Goal: Answer question/provide support: Share knowledge or assist other users

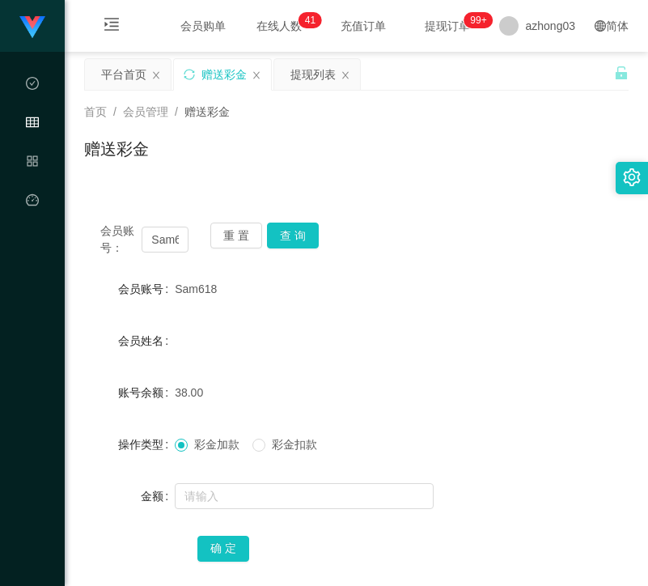
scroll to position [88, 0]
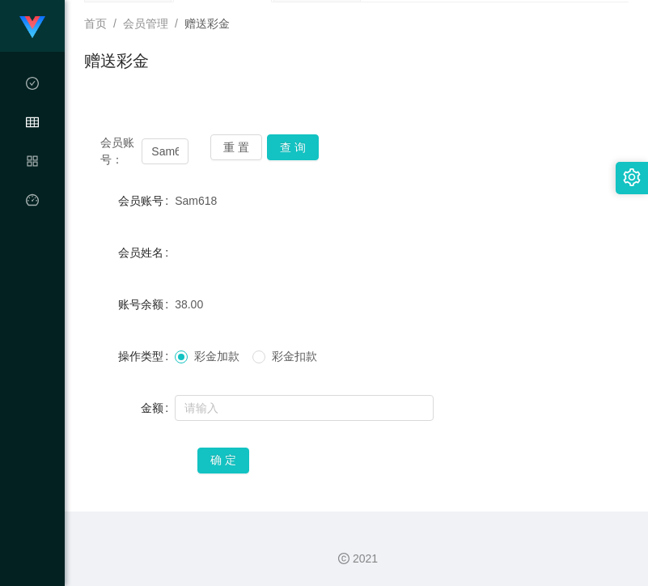
click at [229, 160] on div "重 置 查 询" at bounding box center [254, 151] width 88 height 34
click at [229, 154] on button "重 置" at bounding box center [236, 147] width 52 height 26
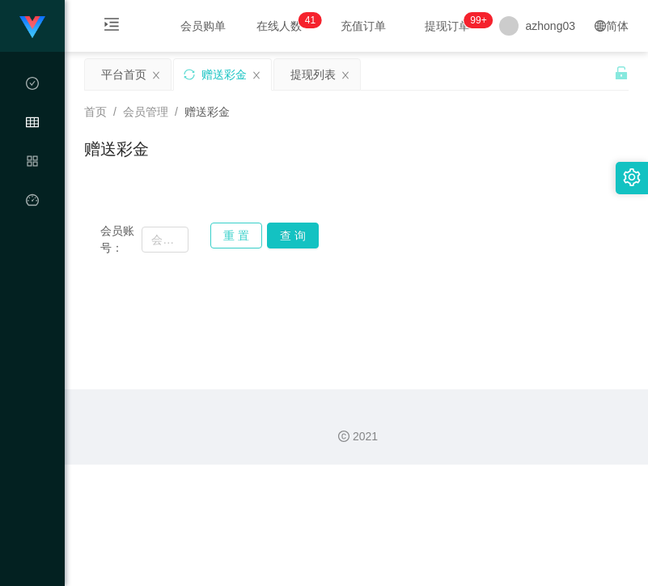
scroll to position [0, 0]
click at [158, 226] on input "text" at bounding box center [165, 239] width 47 height 26
paste input "john12345"
type input "john12345"
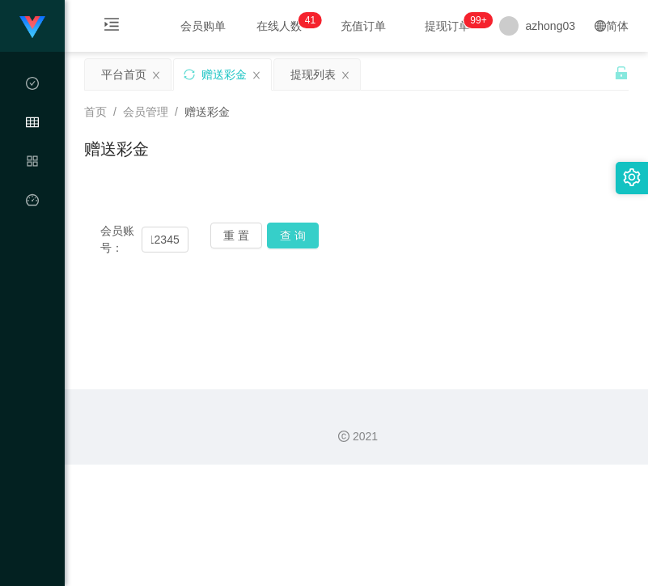
click at [307, 240] on button "查 询" at bounding box center [293, 235] width 52 height 26
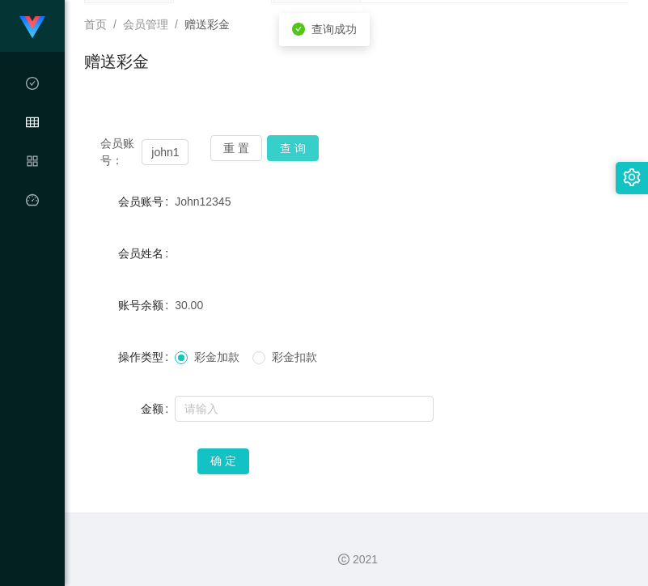
scroll to position [88, 0]
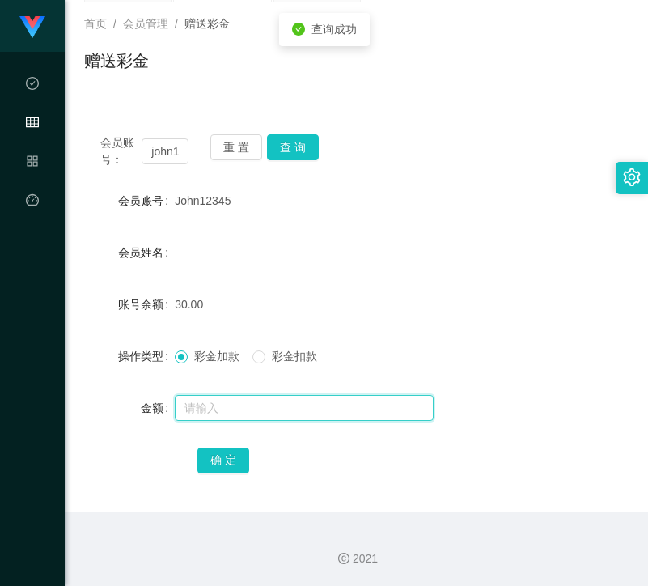
click at [258, 396] on input "text" at bounding box center [304, 408] width 259 height 26
type input "30"
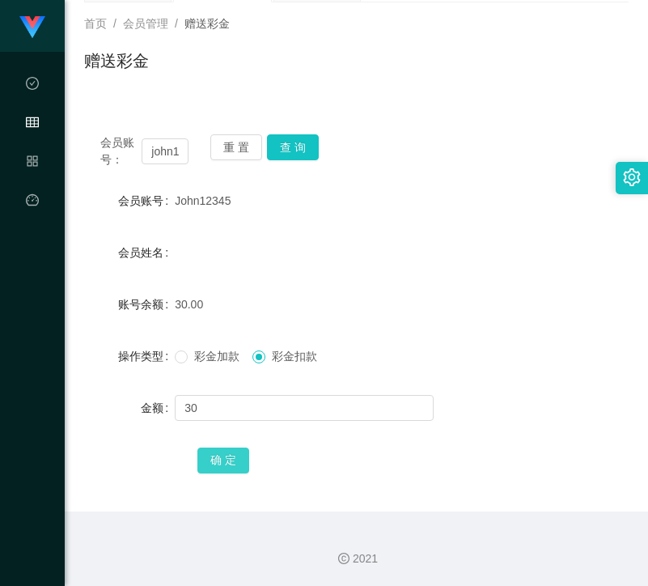
click at [234, 468] on button "确 定" at bounding box center [223, 460] width 52 height 26
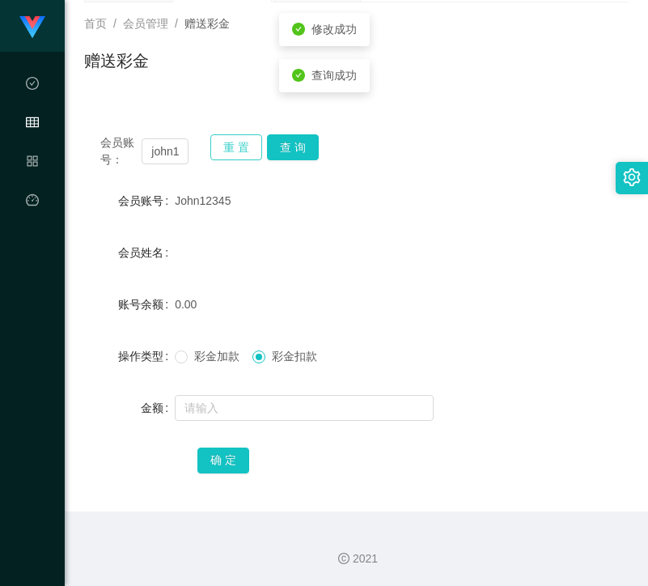
click at [231, 151] on button "重 置" at bounding box center [236, 147] width 52 height 26
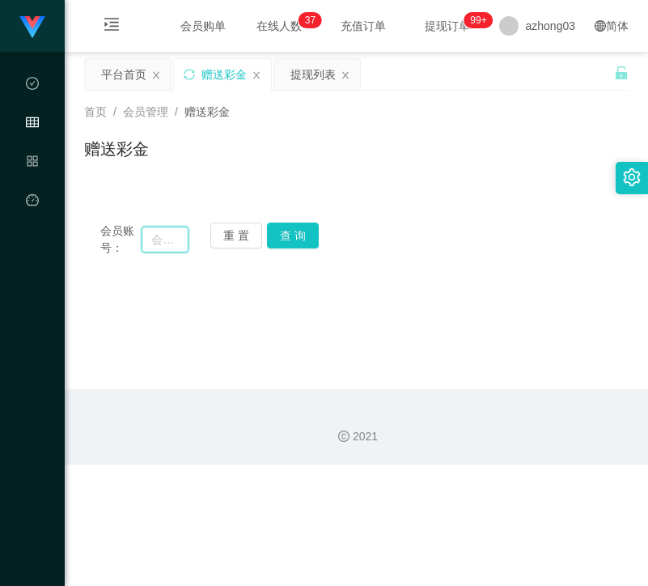
click at [167, 241] on input "text" at bounding box center [165, 239] width 47 height 26
paste input "Foo"
type input "Foo"
click at [307, 238] on button "查 询" at bounding box center [293, 235] width 52 height 26
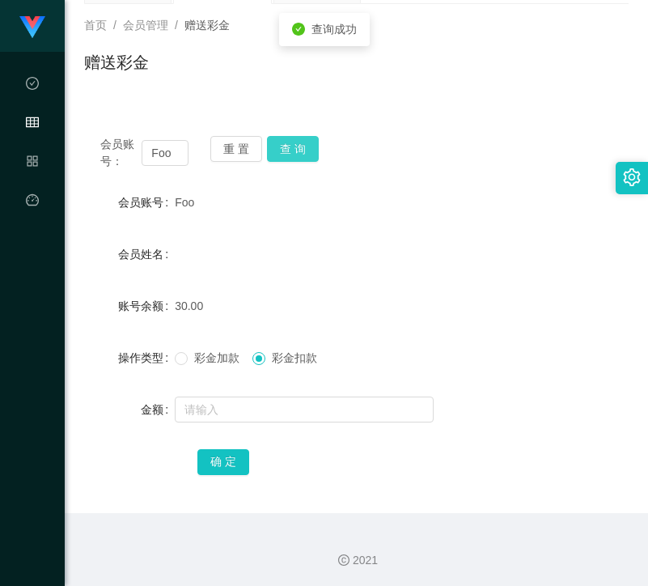
scroll to position [88, 0]
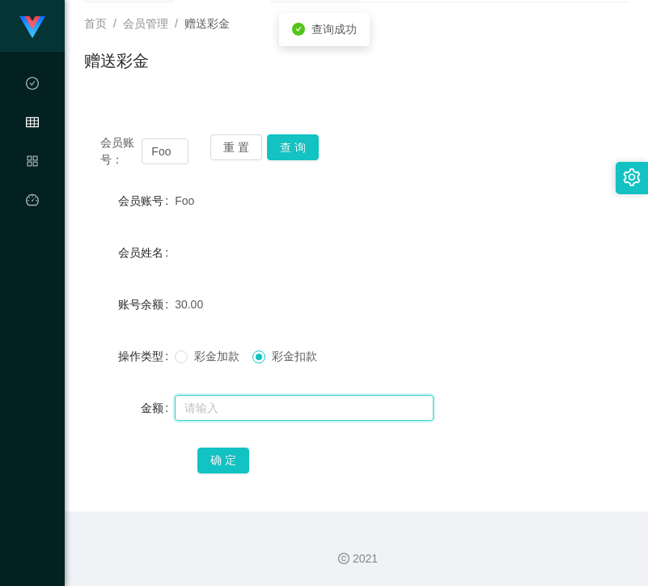
drag, startPoint x: 250, startPoint y: 411, endPoint x: 253, endPoint y: 394, distance: 17.3
click at [250, 411] on input "text" at bounding box center [304, 408] width 259 height 26
type input "30"
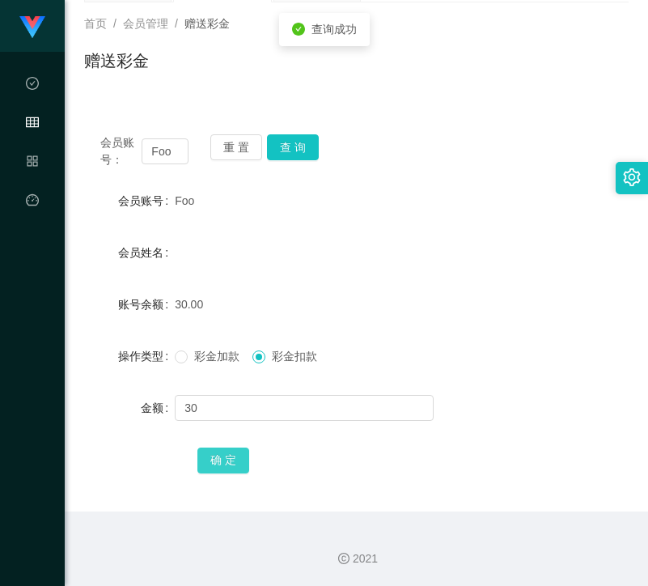
click at [236, 461] on button "确 定" at bounding box center [223, 460] width 52 height 26
click at [228, 156] on button "重 置" at bounding box center [236, 147] width 52 height 26
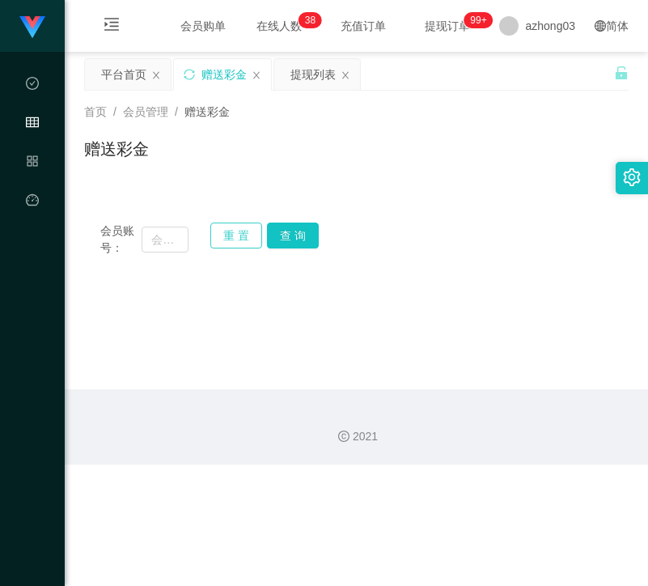
scroll to position [0, 0]
click at [168, 233] on input "text" at bounding box center [165, 239] width 47 height 26
paste input "Ping1234"
type input "Ping1234"
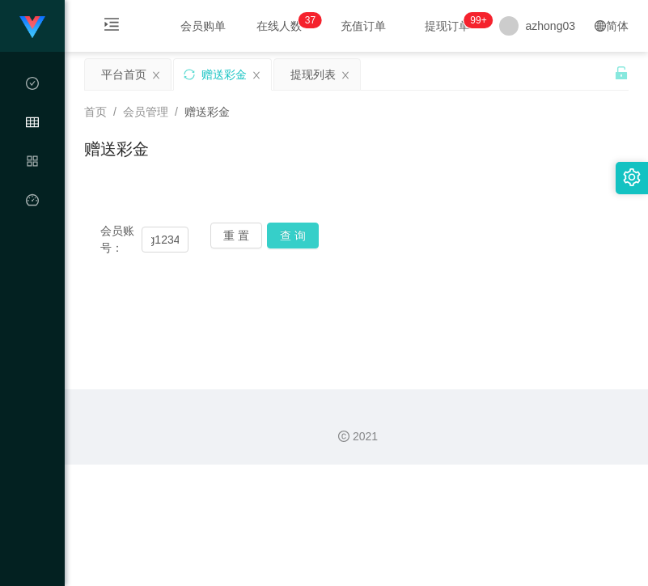
click at [308, 234] on button "查 询" at bounding box center [293, 235] width 52 height 26
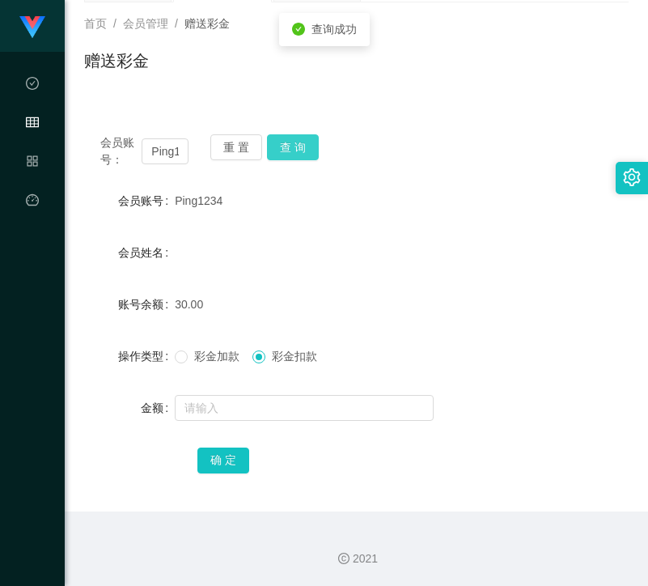
scroll to position [88, 0]
click at [265, 413] on input "text" at bounding box center [304, 408] width 259 height 26
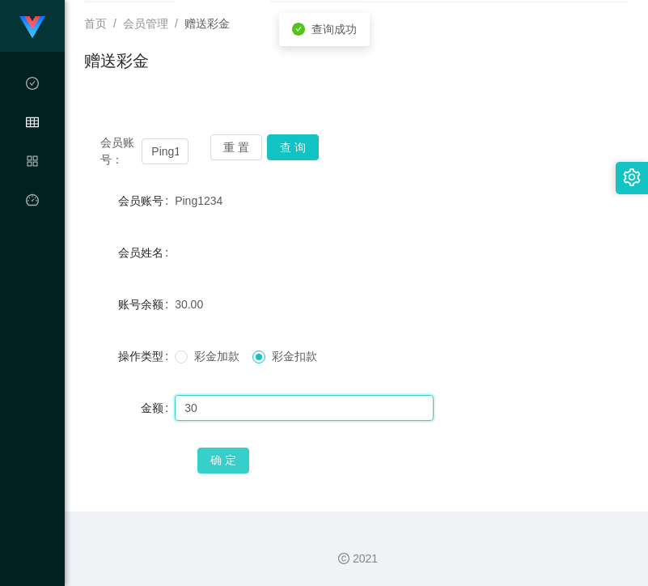
type input "30"
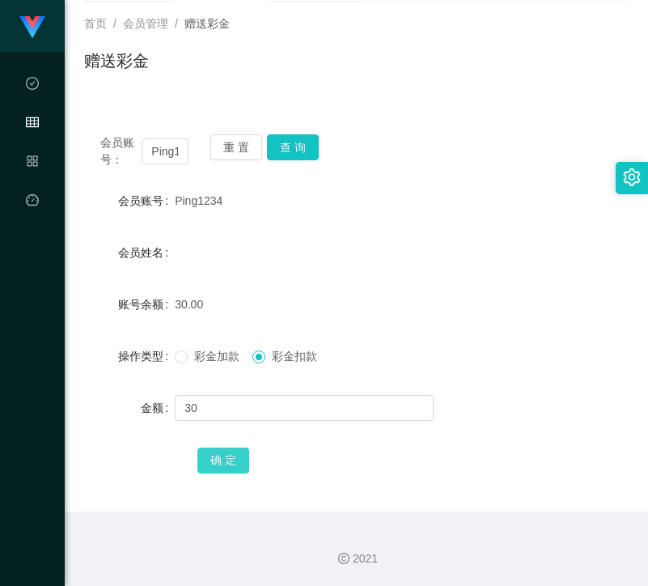
click at [229, 455] on button "确 定" at bounding box center [223, 460] width 52 height 26
click at [241, 160] on div "重 置 查 询" at bounding box center [254, 151] width 88 height 34
click at [235, 150] on button "重 置" at bounding box center [236, 147] width 52 height 26
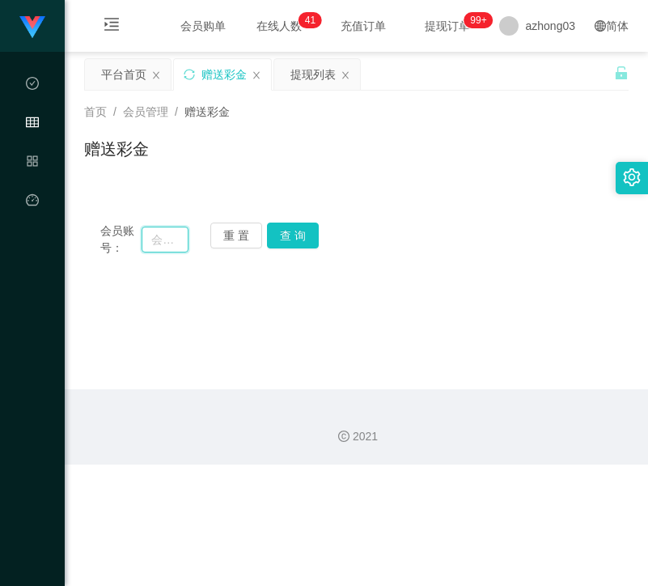
click at [180, 226] on input "text" at bounding box center [165, 239] width 47 height 26
paste input "0186606686"
type input "0186606686"
click at [277, 234] on button "查 询" at bounding box center [293, 235] width 52 height 26
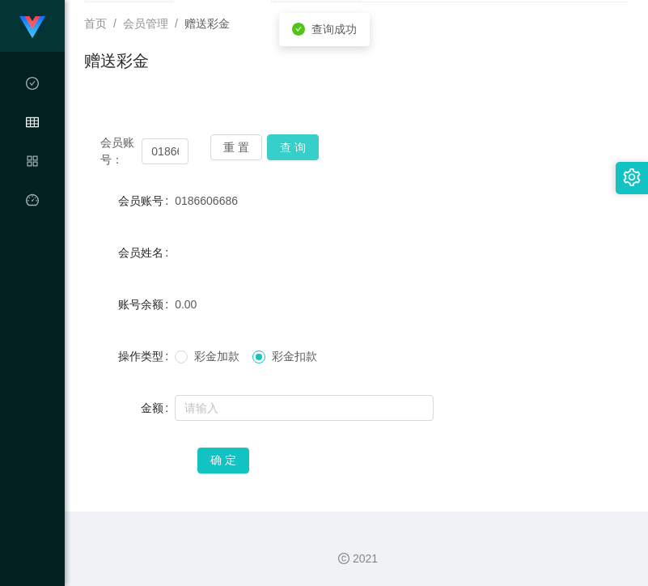
scroll to position [88, 0]
click at [239, 138] on button "重 置" at bounding box center [236, 147] width 52 height 26
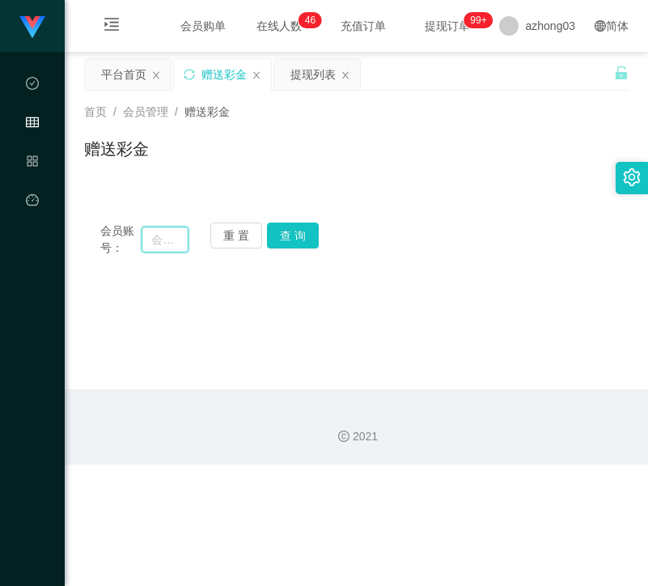
click at [180, 245] on input "text" at bounding box center [165, 239] width 47 height 26
paste input "Hhloh"
type input "Hhloh"
click at [290, 243] on button "查 询" at bounding box center [293, 235] width 52 height 26
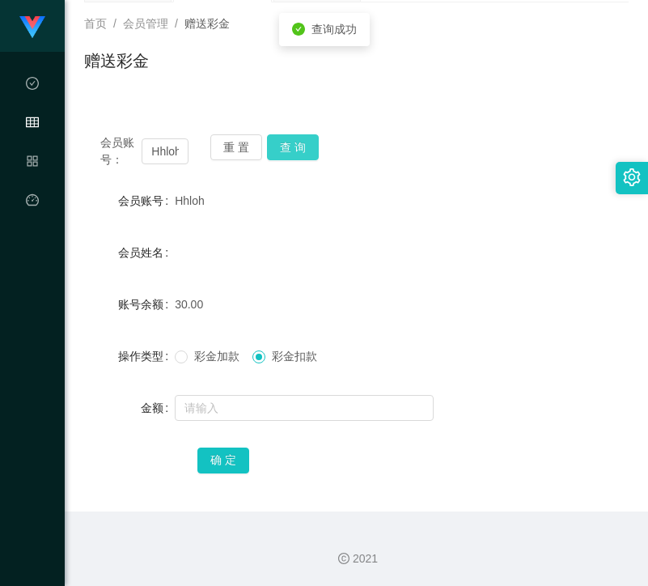
scroll to position [88, 0]
click at [248, 411] on input "text" at bounding box center [304, 408] width 259 height 26
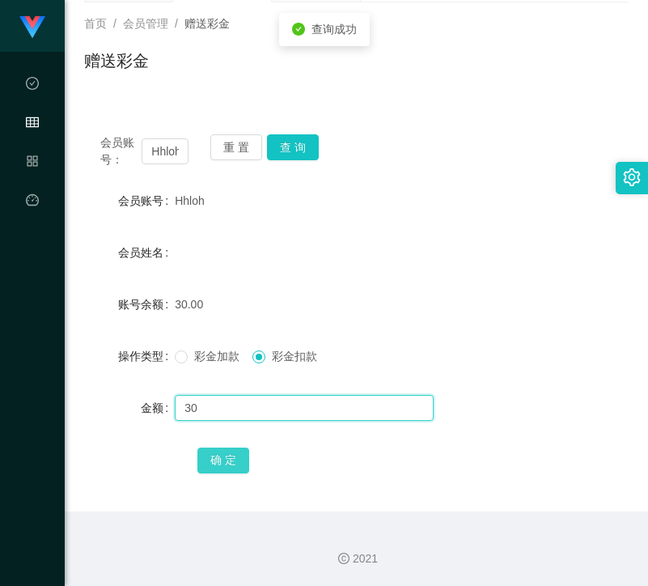
type input "30"
click at [231, 454] on button "确 定" at bounding box center [223, 460] width 52 height 26
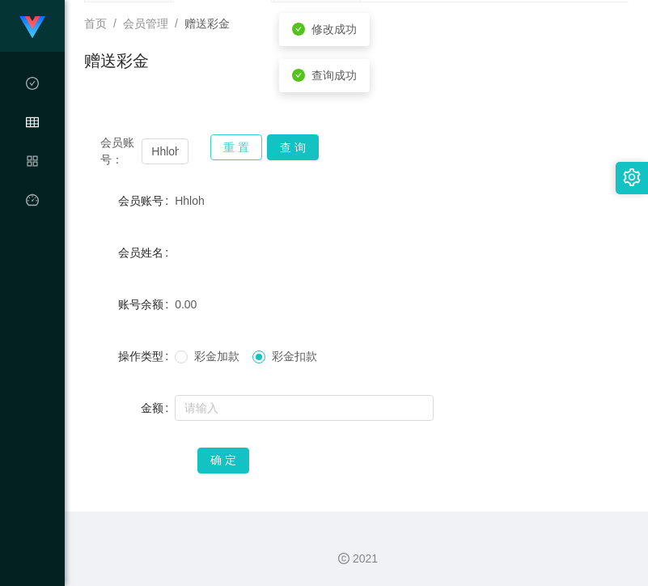
click at [251, 146] on button "重 置" at bounding box center [236, 147] width 52 height 26
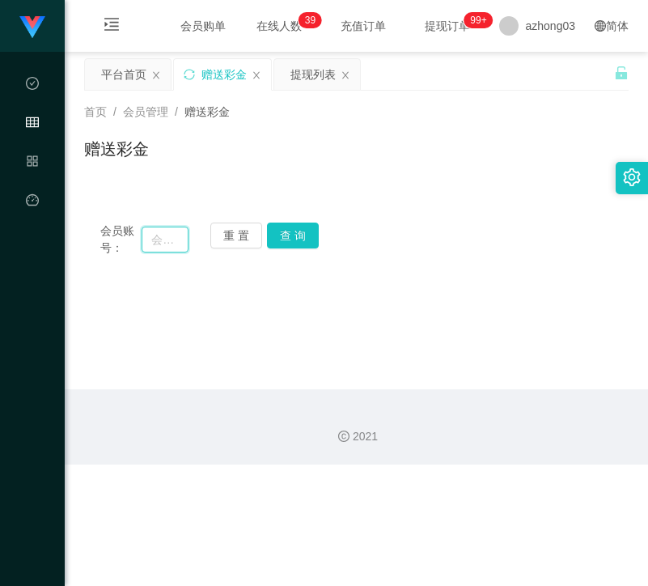
click at [170, 234] on input "text" at bounding box center [165, 239] width 47 height 26
paste input "HengOngHuat82"
type input "HengOngHuat82"
click at [291, 240] on button "查 询" at bounding box center [293, 235] width 52 height 26
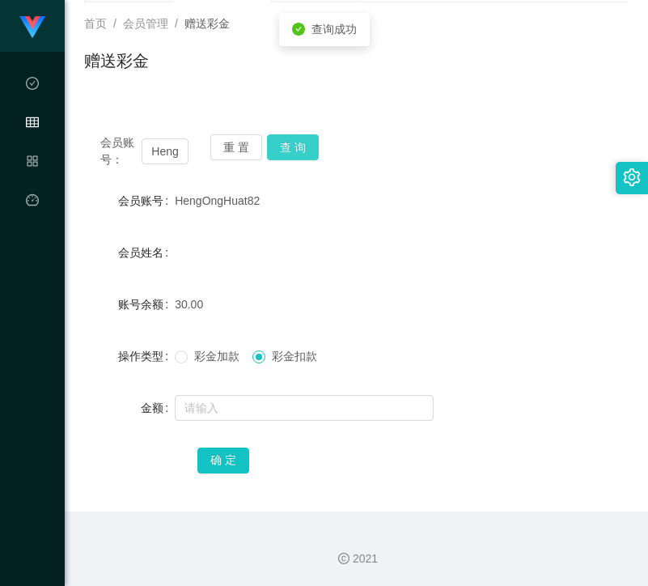
scroll to position [88, 0]
click at [248, 422] on div at bounding box center [334, 408] width 318 height 32
click at [241, 413] on input "text" at bounding box center [304, 408] width 259 height 26
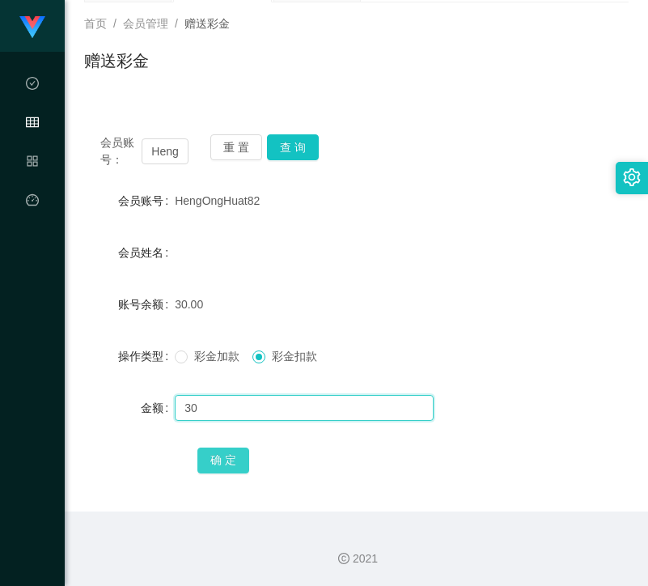
type input "30"
click at [235, 449] on button "确 定" at bounding box center [223, 460] width 52 height 26
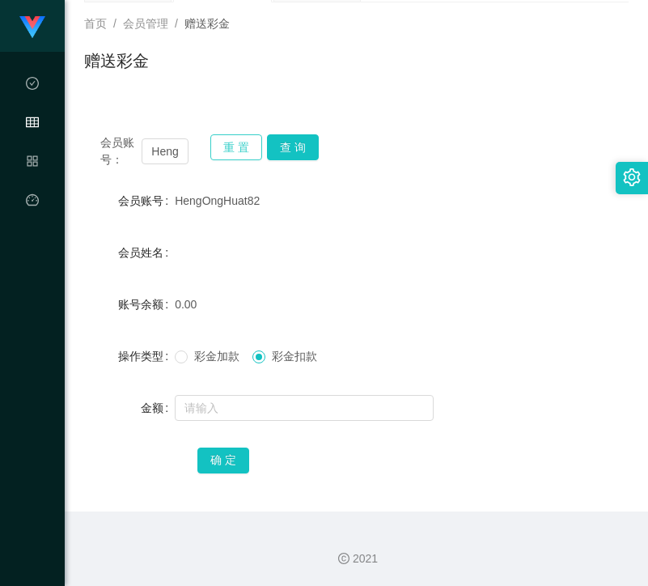
click at [233, 134] on button "重 置" at bounding box center [236, 147] width 52 height 26
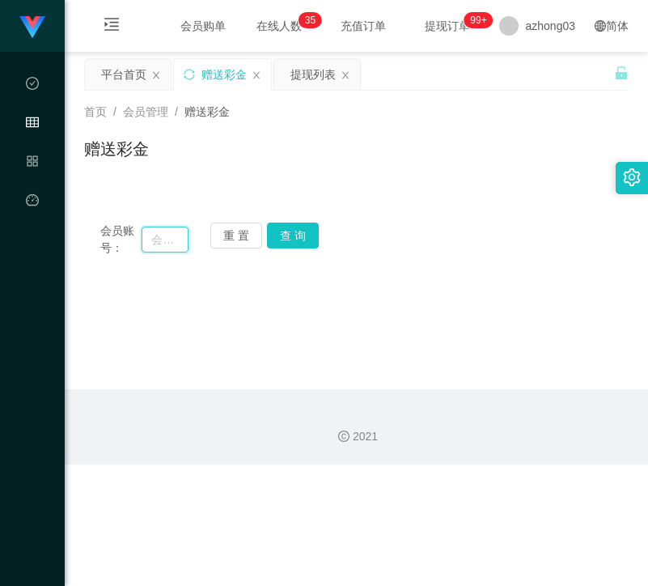
click at [173, 238] on input "text" at bounding box center [165, 239] width 47 height 26
paste input "亲，累计5单就可以结算了，也可以一直累计，结算的时候告诉我就行"
type input "亲，累计5单就可以结算了，也可以一直累计，结算的时候告诉我就行"
click at [289, 231] on button "查 询" at bounding box center [293, 235] width 52 height 26
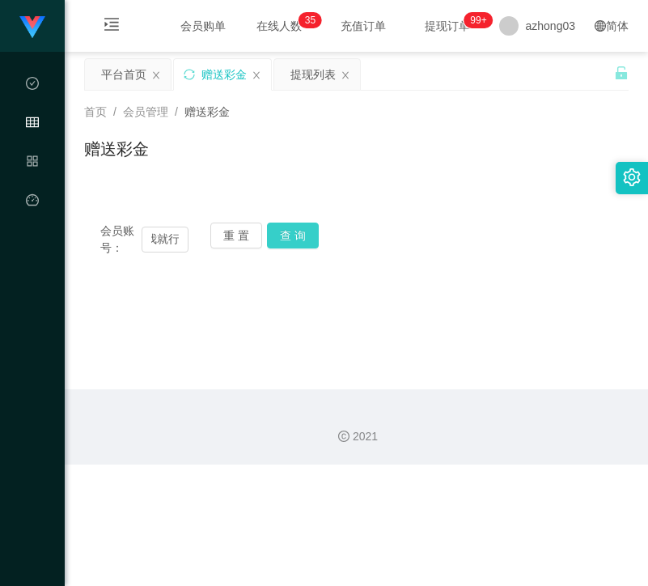
scroll to position [0, 0]
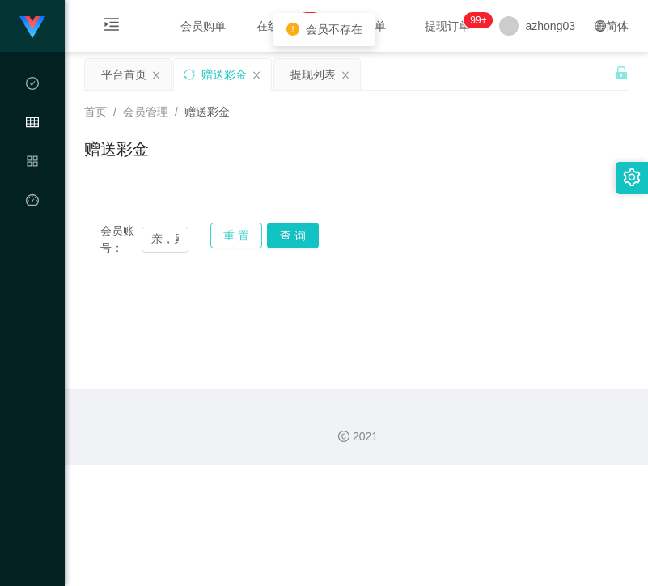
click at [222, 234] on button "重 置" at bounding box center [236, 235] width 52 height 26
click at [167, 245] on input "text" at bounding box center [165, 239] width 47 height 26
paste input "Syazleen"
type input "Syazleen"
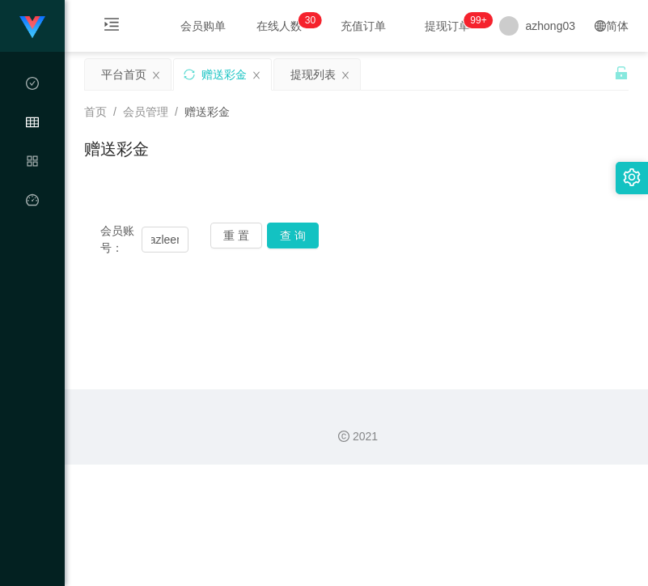
scroll to position [0, 0]
click at [265, 234] on div "重 置 查 询" at bounding box center [254, 239] width 88 height 34
click at [268, 236] on button "查 询" at bounding box center [293, 235] width 52 height 26
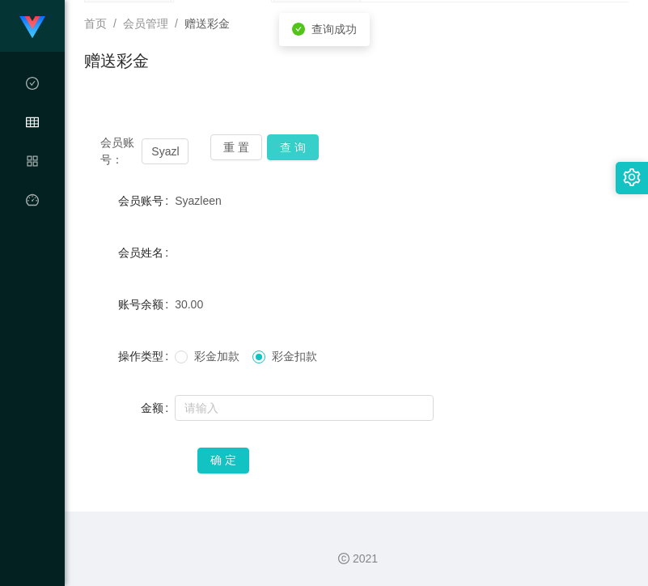
scroll to position [88, 0]
click at [250, 410] on input "text" at bounding box center [304, 408] width 259 height 26
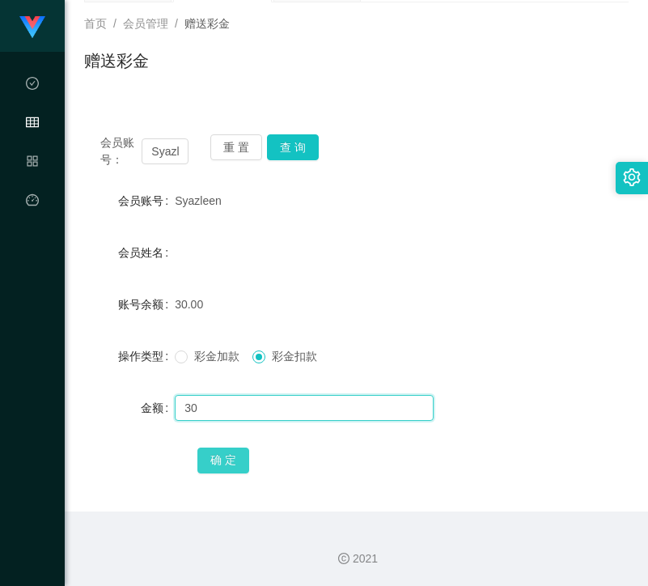
type input "30"
click at [238, 467] on button "确 定" at bounding box center [223, 460] width 52 height 26
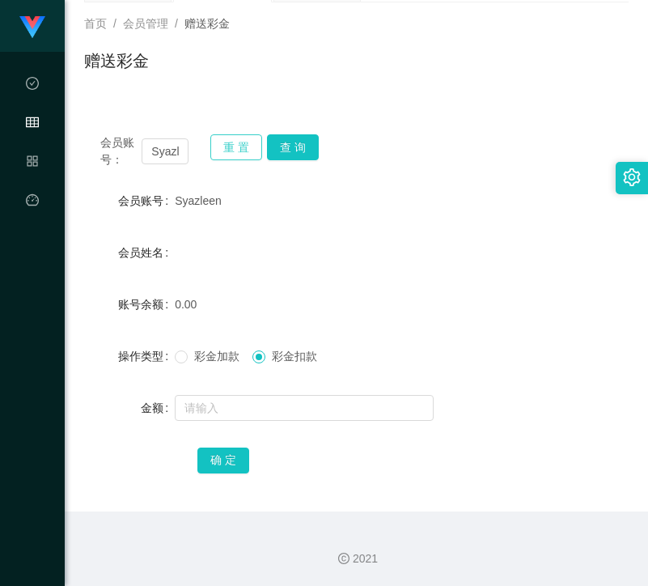
click at [236, 144] on button "重 置" at bounding box center [236, 147] width 52 height 26
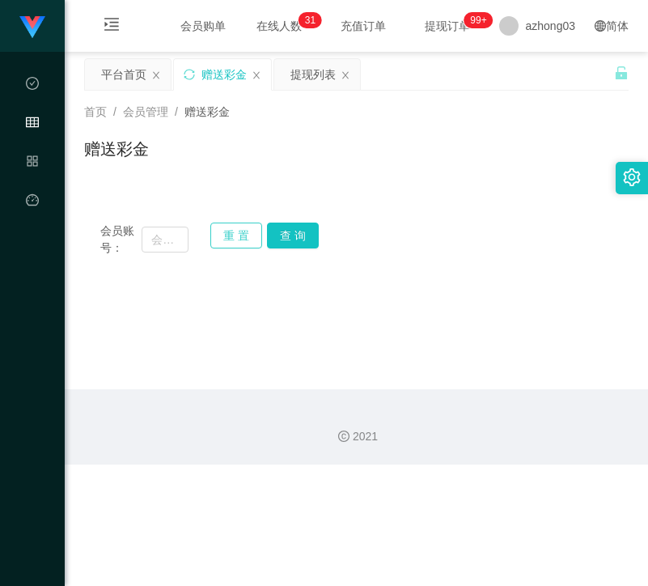
scroll to position [0, 0]
click at [163, 245] on input "text" at bounding box center [165, 239] width 47 height 26
paste input "geikting1"
type input "geikting1"
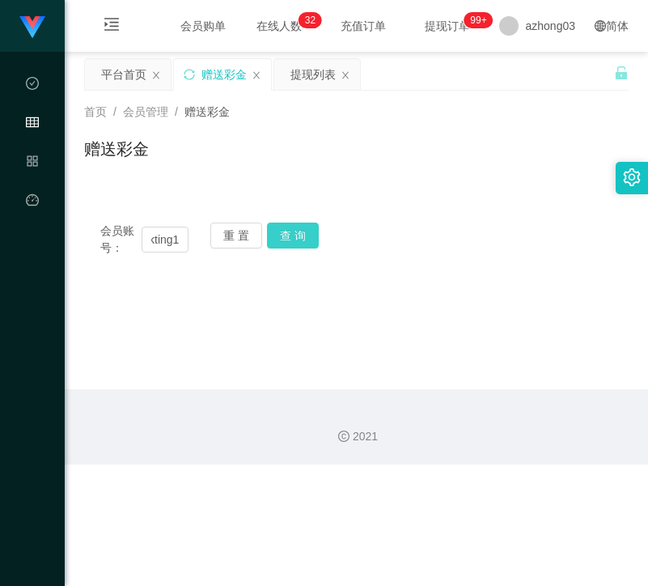
click at [311, 236] on button "查 询" at bounding box center [293, 235] width 52 height 26
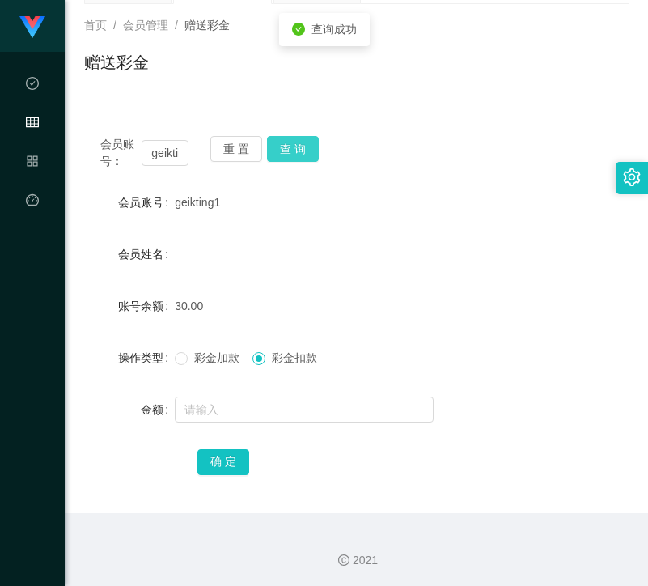
scroll to position [88, 0]
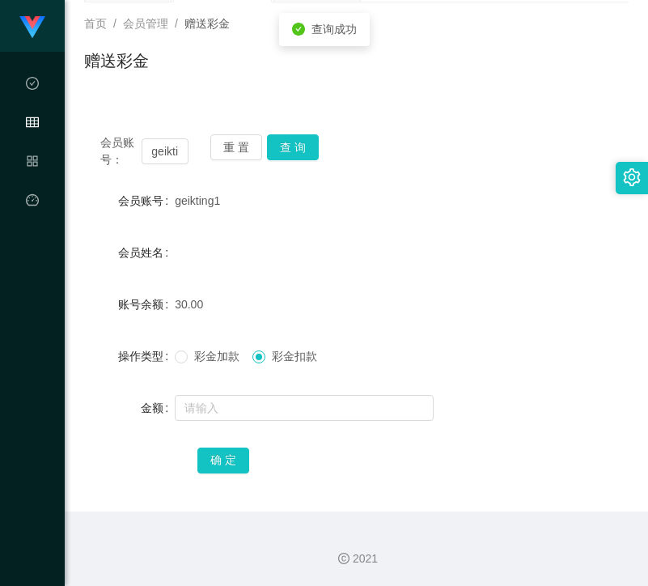
click at [265, 388] on form "会员账号 geikting1 会员姓名 账号余额 30.00 操作类型 彩金加款 彩金扣款 金额 确 定" at bounding box center [356, 329] width 544 height 291
click at [258, 405] on input "text" at bounding box center [304, 408] width 259 height 26
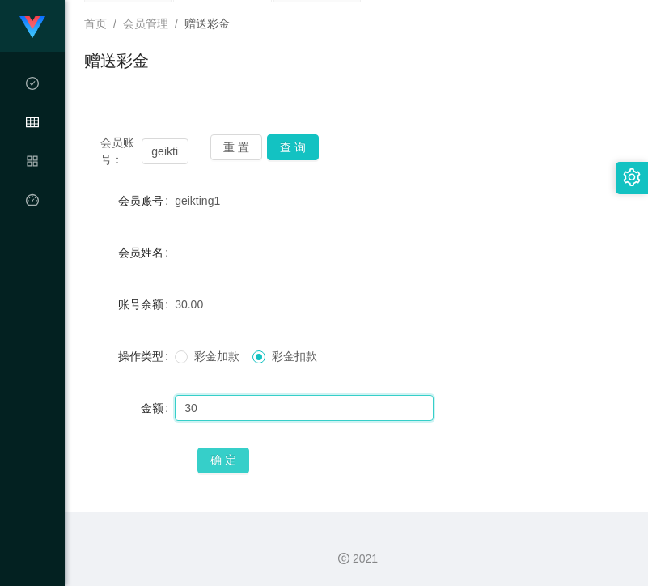
type input "30"
click at [216, 447] on button "确 定" at bounding box center [223, 460] width 52 height 26
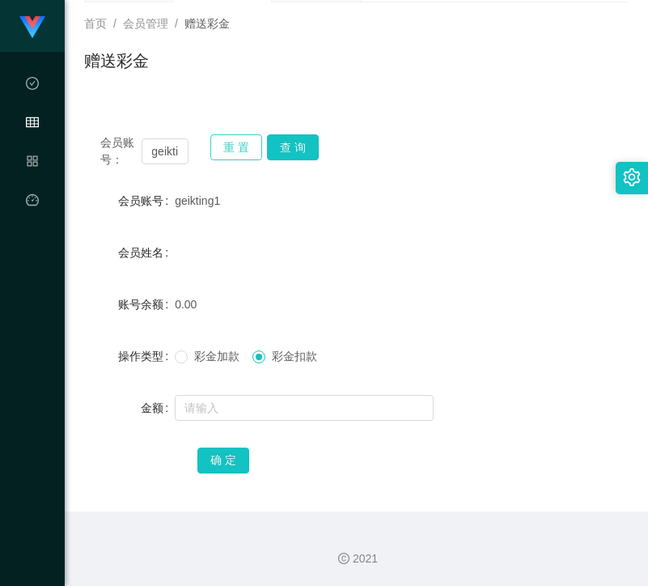
click at [229, 149] on button "重 置" at bounding box center [236, 147] width 52 height 26
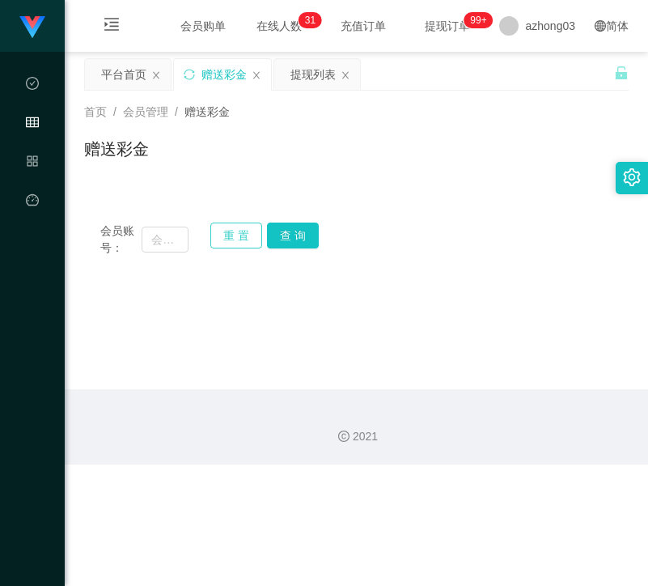
scroll to position [0, 0]
click at [173, 219] on div "会员账号： 重 置 查 询 会员账号 geikting1 会员姓名 账号余额 0.00 操作类型 彩金加款 彩金扣款 金额 确 定" at bounding box center [356, 239] width 544 height 66
click at [171, 231] on input "text" at bounding box center [165, 239] width 47 height 26
paste input "andestan28"
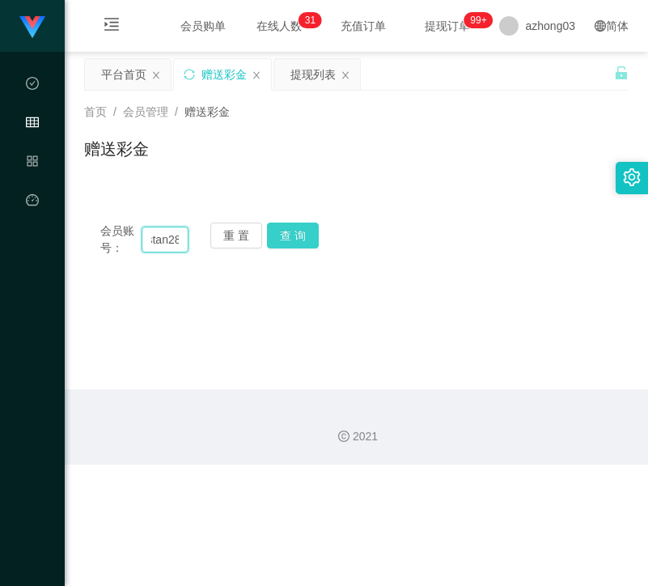
type input "andestan28"
click at [306, 238] on button "查 询" at bounding box center [293, 235] width 52 height 26
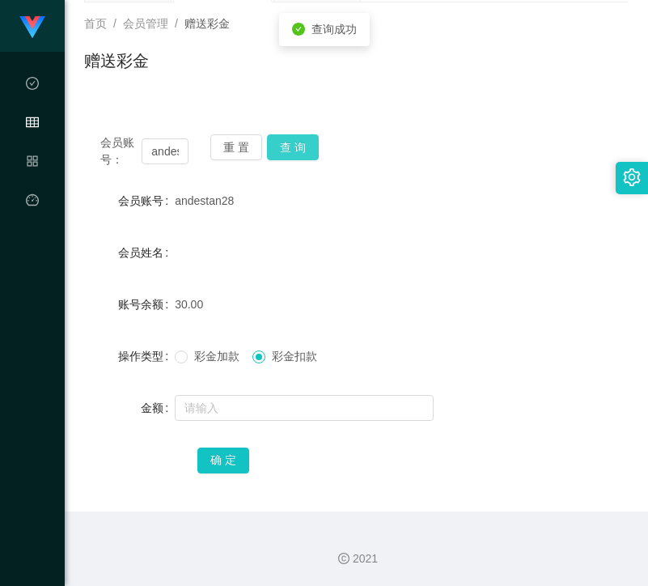
scroll to position [88, 0]
click at [277, 404] on input "text" at bounding box center [304, 408] width 259 height 26
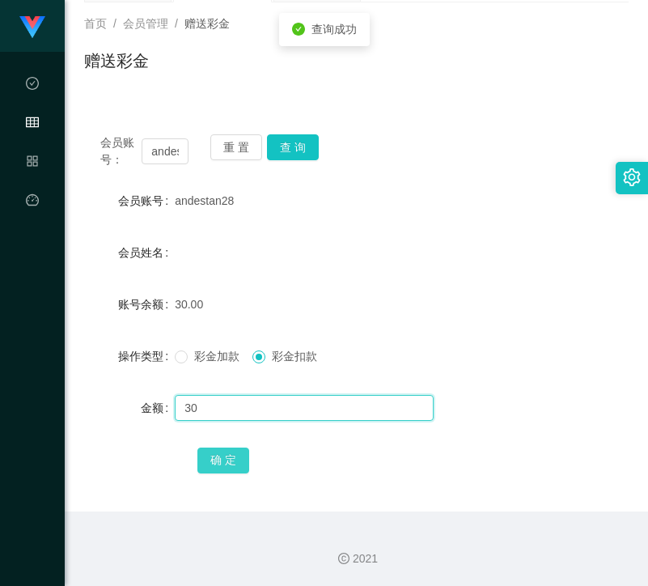
type input "30"
click at [218, 454] on button "确 定" at bounding box center [223, 460] width 52 height 26
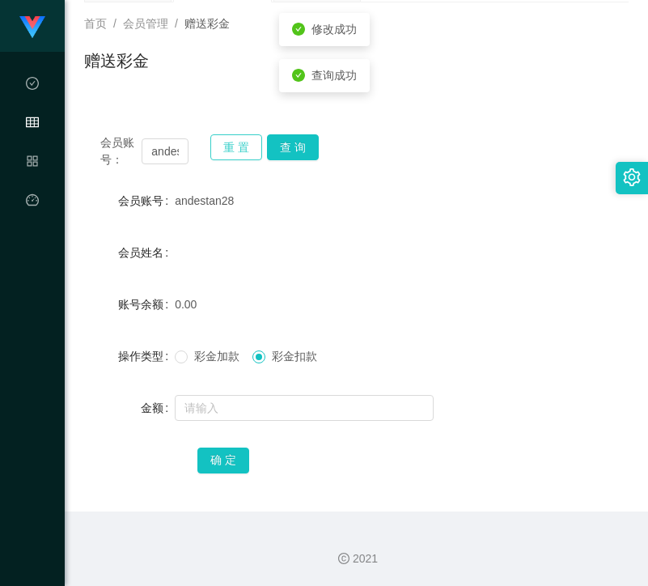
click at [224, 143] on button "重 置" at bounding box center [236, 147] width 52 height 26
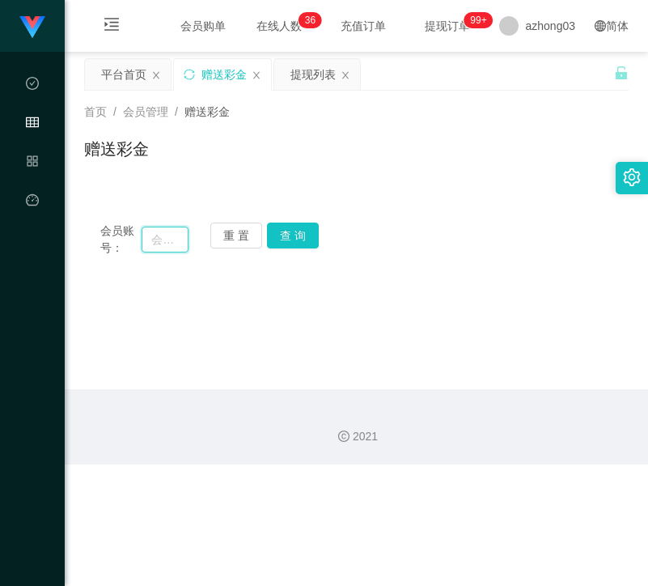
click at [172, 241] on input "text" at bounding box center [165, 239] width 47 height 26
paste input "161203965712"
type input "161203965712"
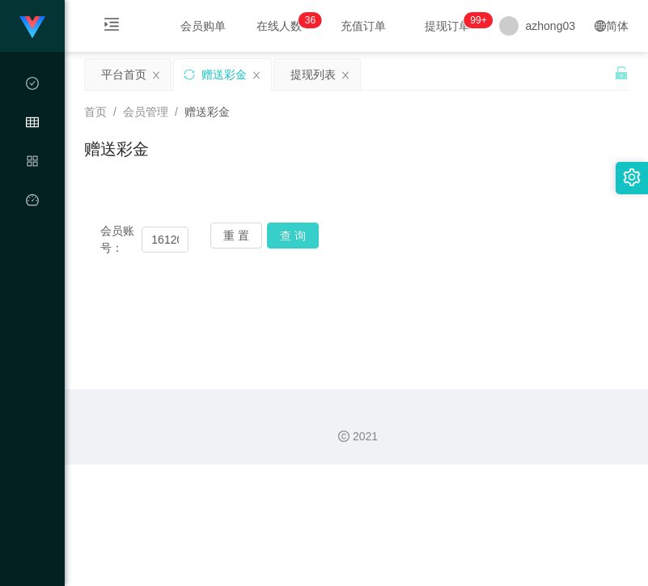
click at [286, 243] on button "查 询" at bounding box center [293, 235] width 52 height 26
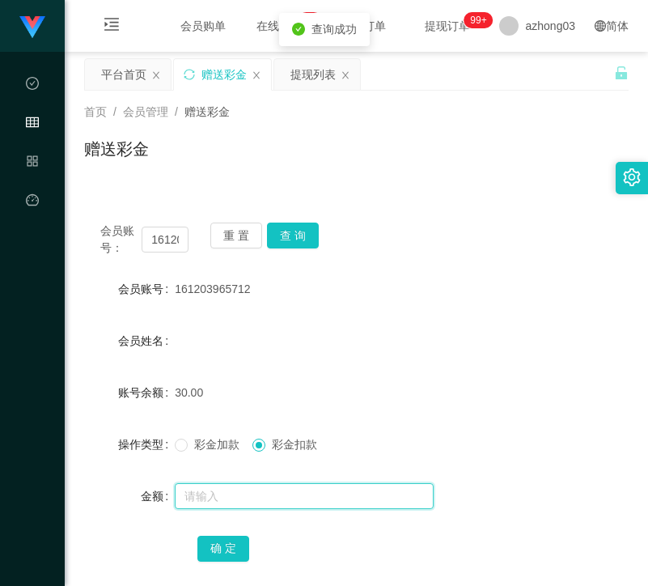
click at [219, 484] on input "text" at bounding box center [304, 496] width 259 height 26
type input "30"
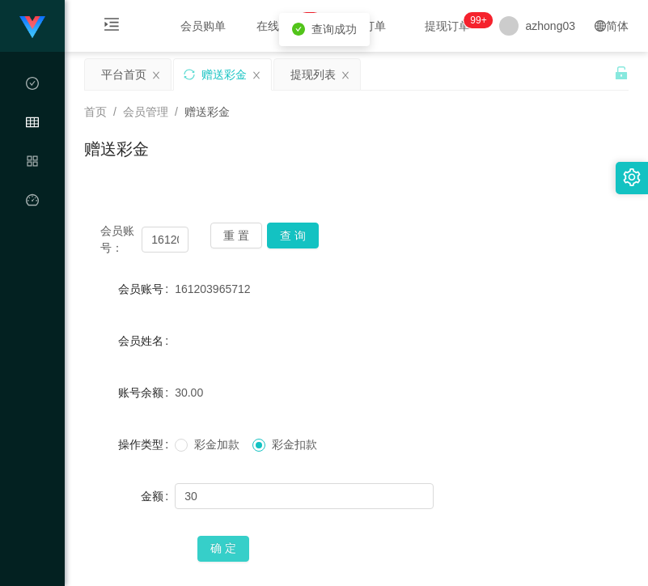
click at [219, 546] on button "确 定" at bounding box center [223, 548] width 52 height 26
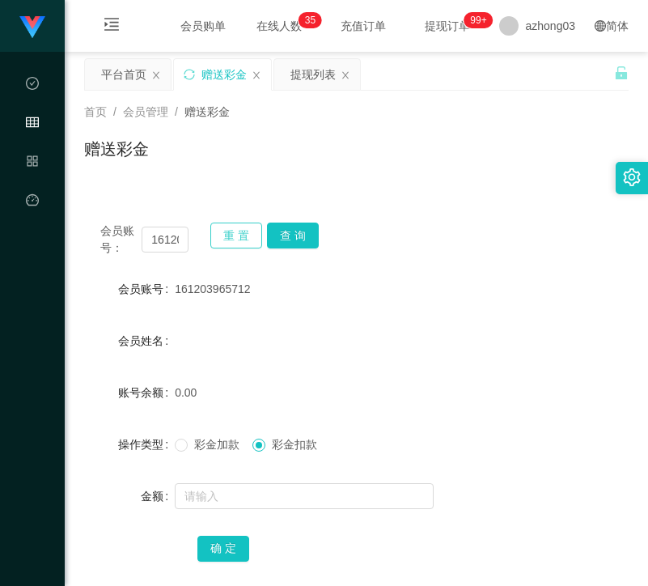
click at [226, 241] on button "重 置" at bounding box center [236, 235] width 52 height 26
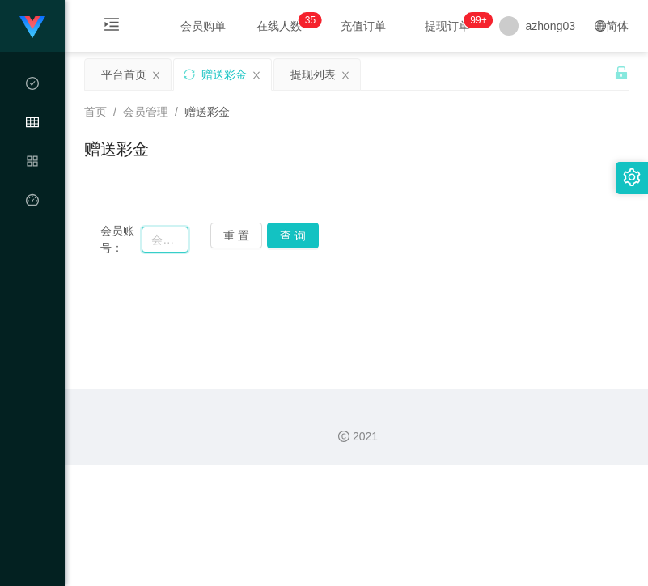
click at [168, 245] on input "text" at bounding box center [165, 239] width 47 height 26
paste input "kw"
type input "kw"
click at [275, 243] on button "查 询" at bounding box center [293, 235] width 52 height 26
